Goal: Task Accomplishment & Management: Manage account settings

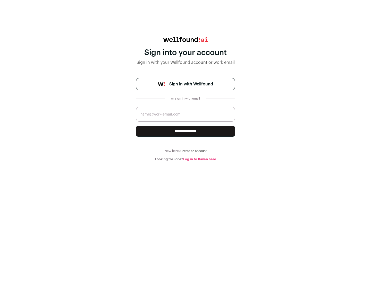
click at [191, 84] on span "Sign in with Wellfound" at bounding box center [191, 84] width 44 height 6
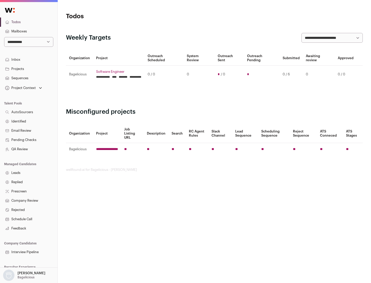
click at [29, 69] on link "Projects" at bounding box center [28, 68] width 57 height 9
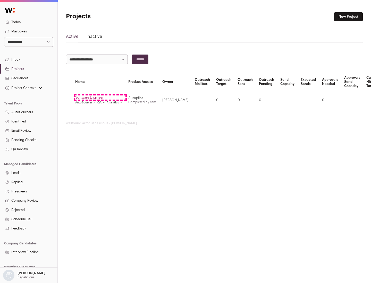
click at [100, 98] on link "Software Engineer" at bounding box center [98, 97] width 47 height 4
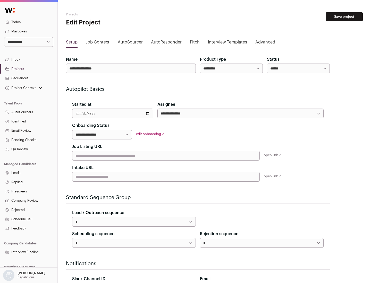
click at [344, 17] on button "Save project" at bounding box center [343, 16] width 37 height 9
